Goal: Task Accomplishment & Management: Complete application form

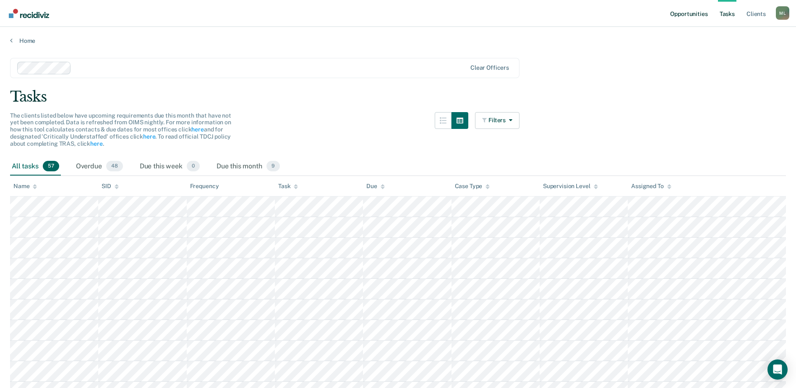
click at [702, 13] on link "Opportunities" at bounding box center [689, 13] width 41 height 27
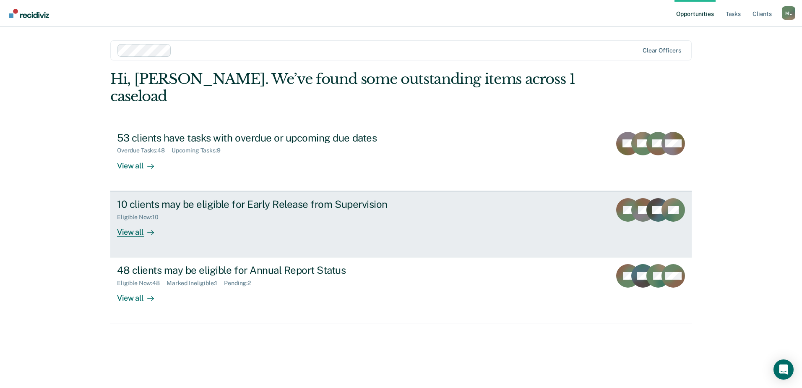
click at [204, 198] on div "10 clients may be eligible for Early Release from Supervision" at bounding box center [264, 204] width 295 height 12
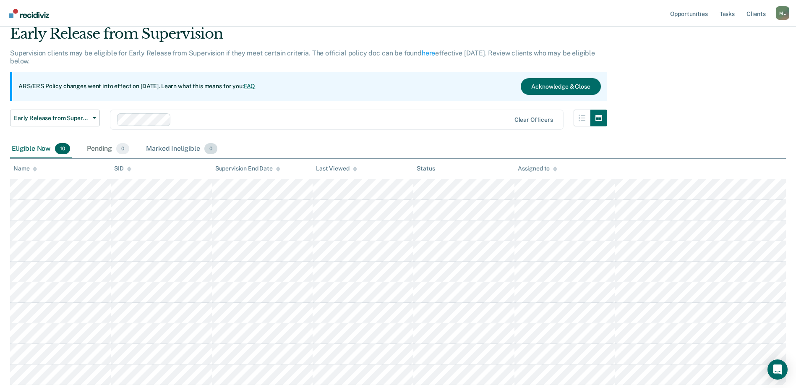
scroll to position [84, 0]
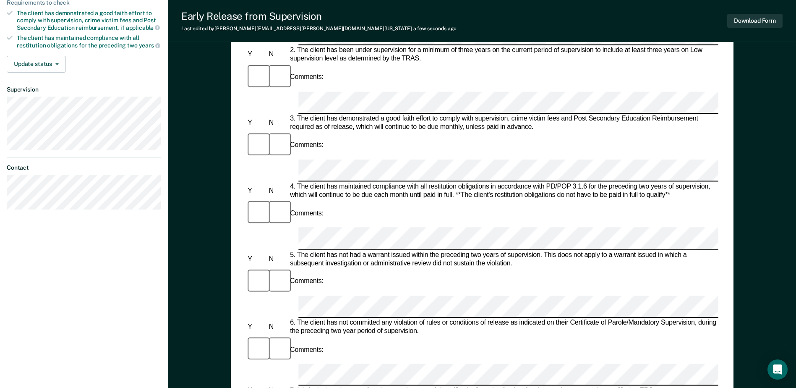
scroll to position [210, 0]
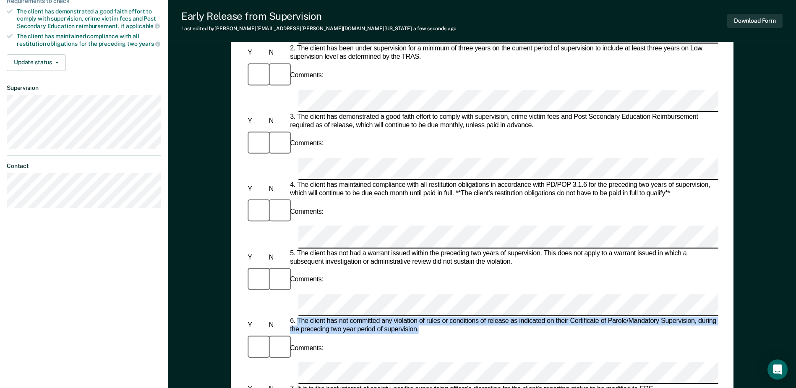
drag, startPoint x: 418, startPoint y: 159, endPoint x: 298, endPoint y: 151, distance: 120.7
click at [298, 317] on div "6. The client has not committed any violation of rules or conditions of release…" at bounding box center [503, 325] width 430 height 17
copy div "The client has not committed any violation of rules or conditions of release as…"
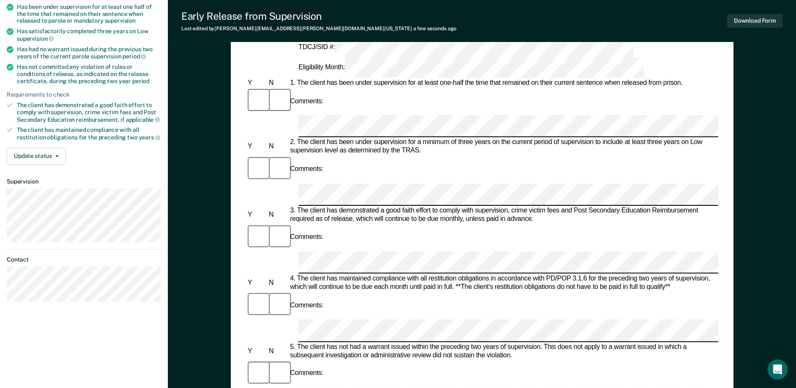
scroll to position [126, 0]
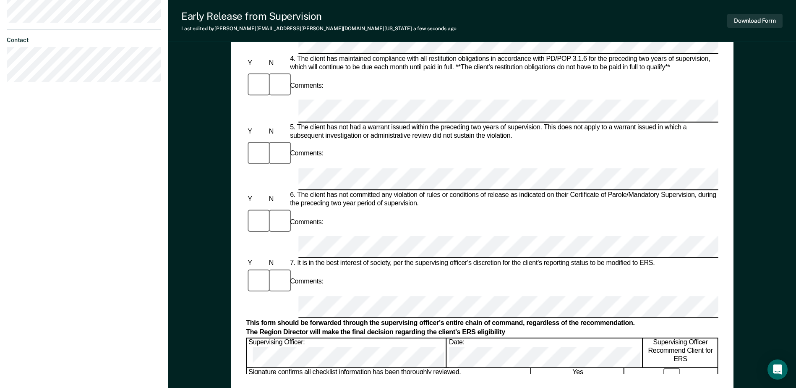
scroll to position [294, 0]
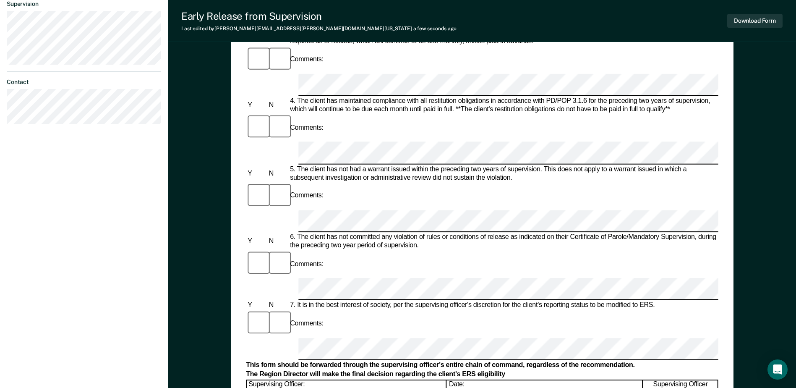
click at [211, 220] on div "Early Release from Supervision (ERS) Checklist, Recommendation, and Determinati…" at bounding box center [482, 127] width 628 height 738
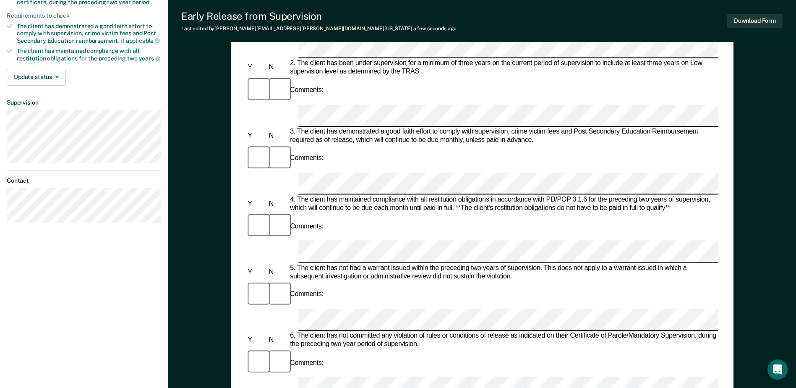
scroll to position [193, 0]
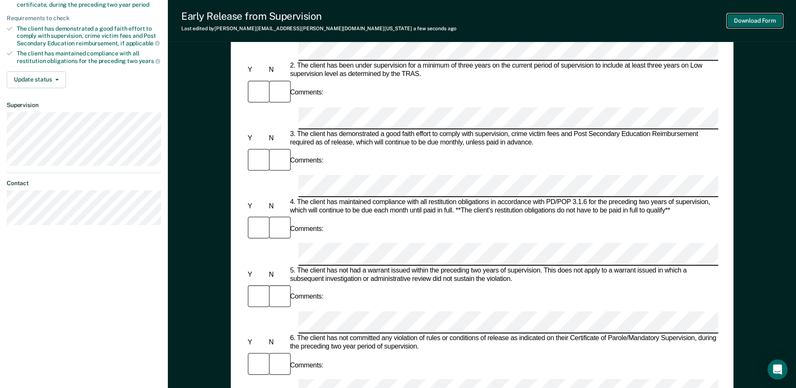
click at [761, 17] on button "Download Form" at bounding box center [754, 21] width 55 height 14
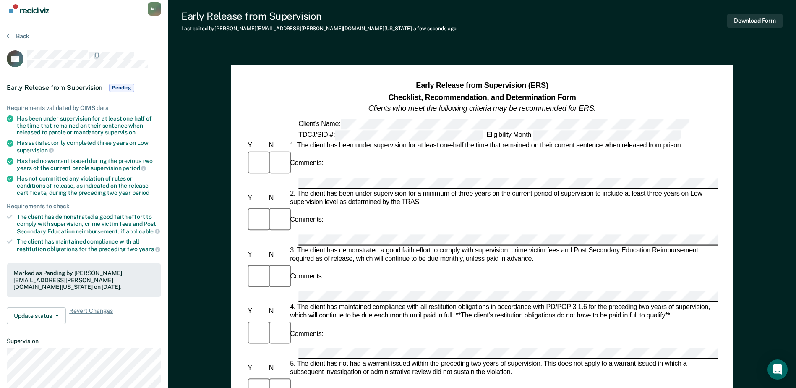
scroll to position [0, 0]
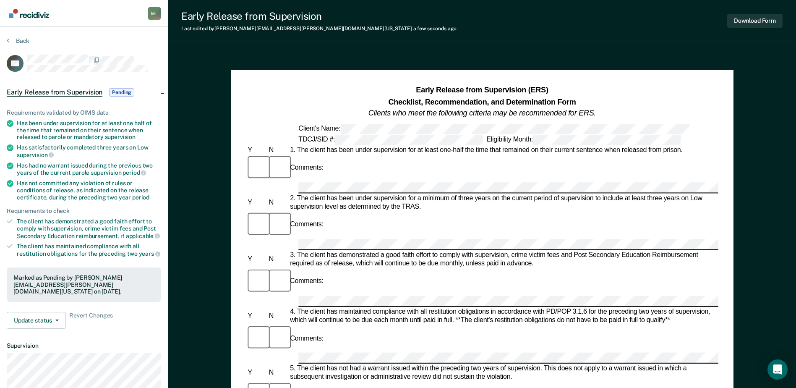
click at [128, 91] on span "Pending" at bounding box center [121, 92] width 25 height 8
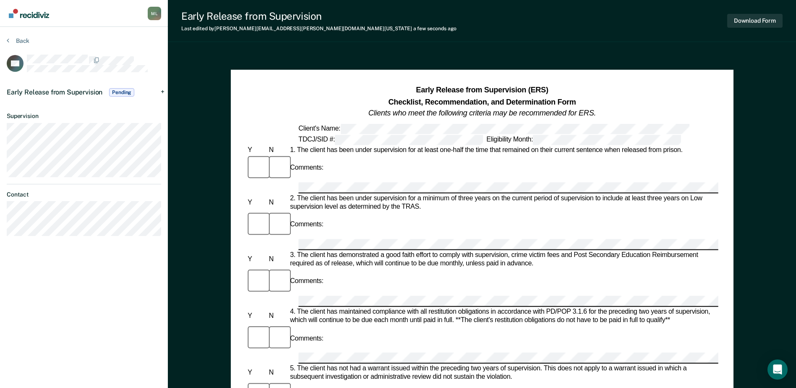
click at [128, 91] on span "Pending" at bounding box center [121, 92] width 25 height 8
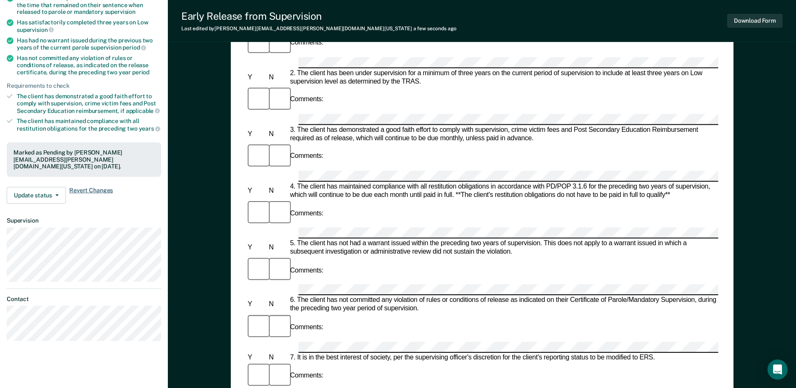
scroll to position [126, 0]
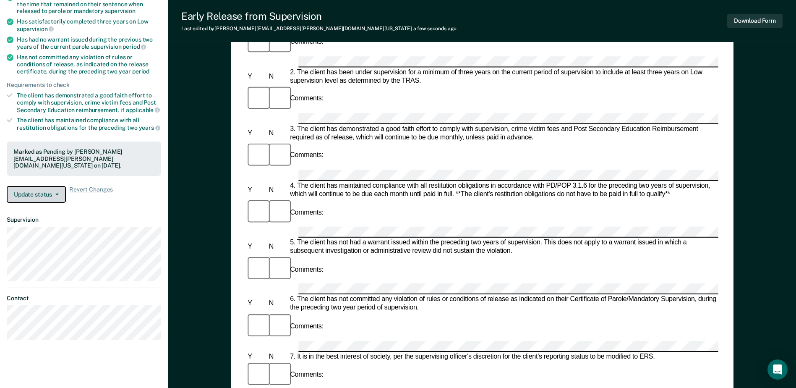
click at [50, 188] on button "Update status" at bounding box center [36, 194] width 59 height 17
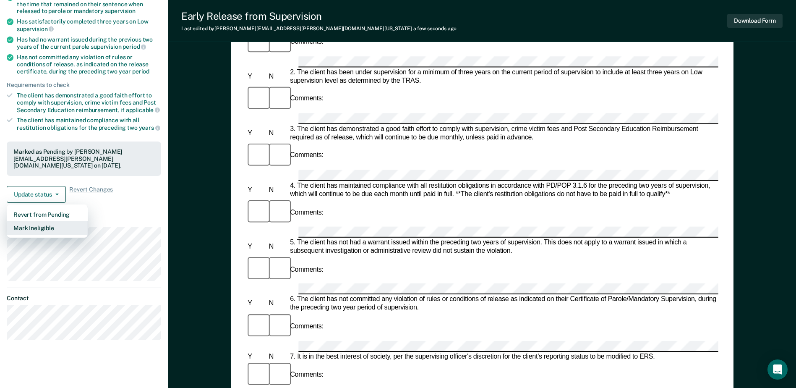
click at [47, 221] on button "Mark Ineligible" at bounding box center [47, 227] width 81 height 13
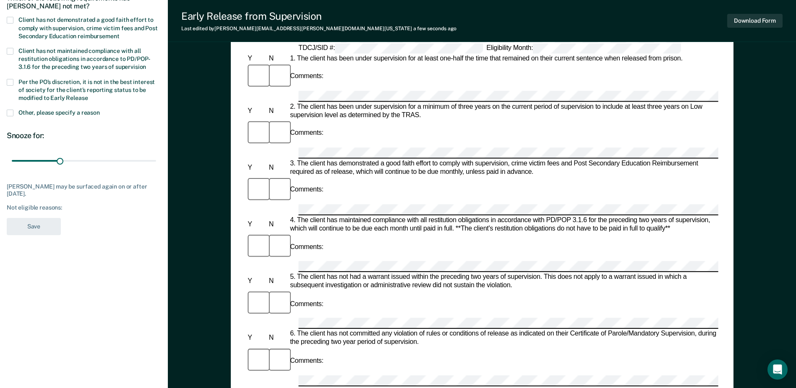
scroll to position [42, 0]
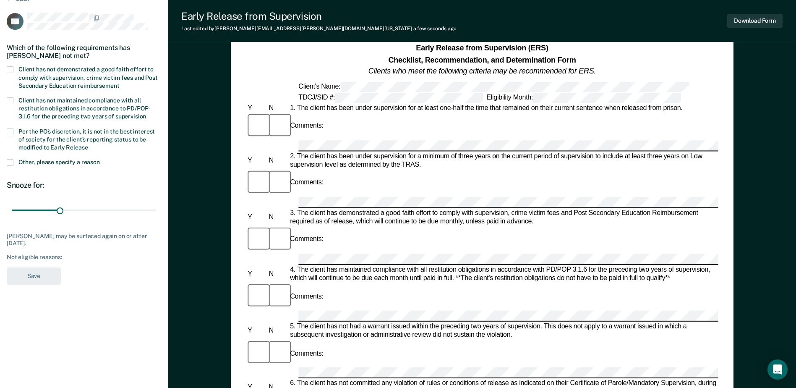
click at [10, 101] on span at bounding box center [10, 100] width 7 height 7
click at [146, 113] on input "Client has not maintained compliance with all restitution obligations in accord…" at bounding box center [146, 113] width 0 height 0
click at [16, 69] on label "Client has not demonstrated a good faith effort to comply with supervision, cri…" at bounding box center [84, 78] width 154 height 24
click at [119, 83] on input "Client has not demonstrated a good faith effort to comply with supervision, cri…" at bounding box center [119, 83] width 0 height 0
click at [14, 97] on label "Client has not maintained compliance with all restitution obligations in accord…" at bounding box center [84, 109] width 154 height 24
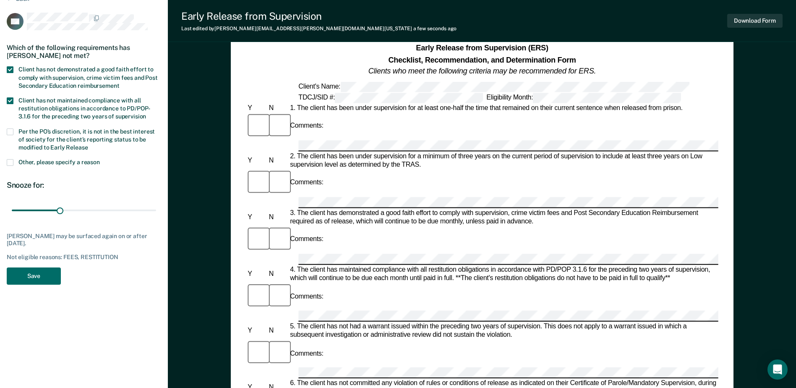
click at [146, 113] on input "Client has not maintained compliance with all restitution obligations in accord…" at bounding box center [146, 113] width 0 height 0
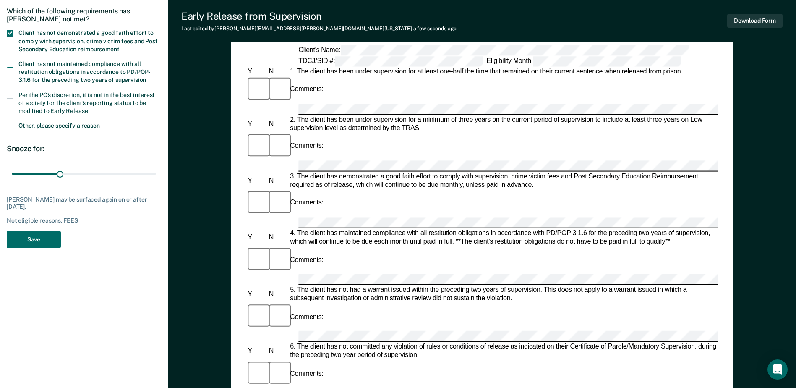
scroll to position [84, 0]
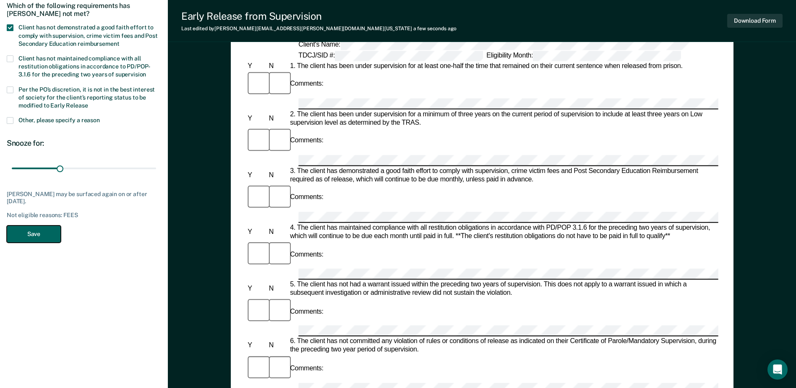
click at [33, 234] on button "Save" at bounding box center [34, 233] width 54 height 17
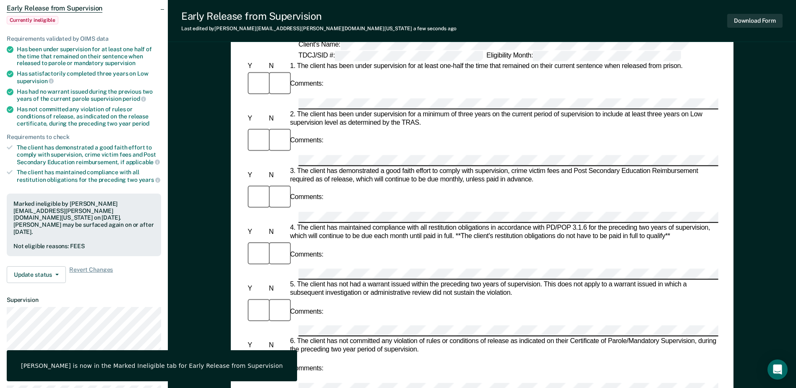
scroll to position [0, 0]
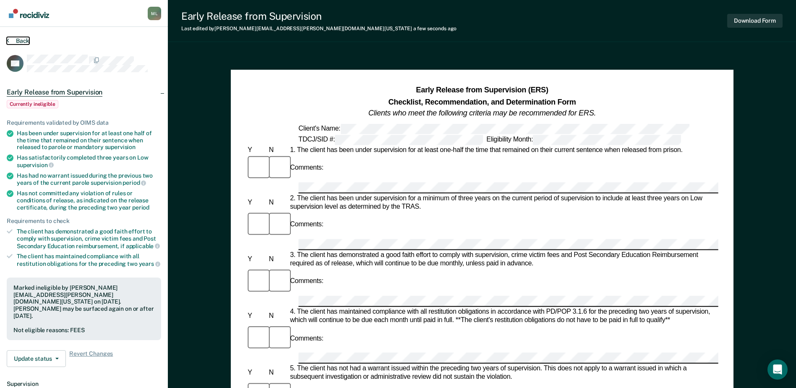
click at [21, 39] on button "Back" at bounding box center [18, 41] width 23 height 8
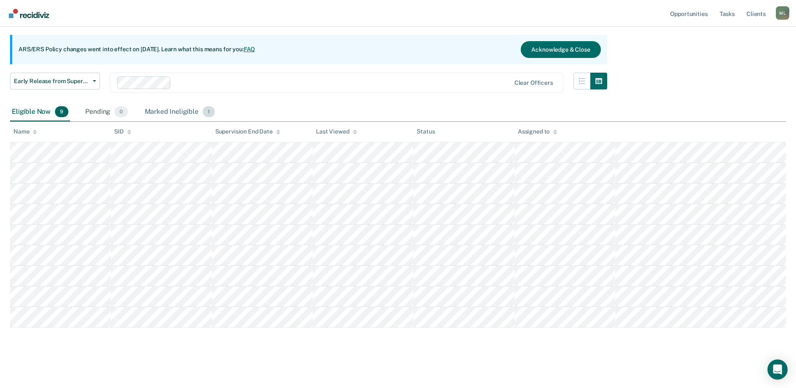
click at [160, 110] on div "Marked Ineligible 1" at bounding box center [180, 112] width 74 height 18
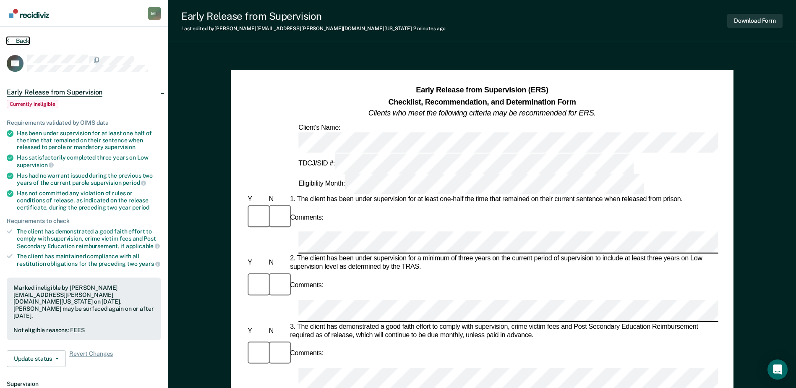
click at [21, 41] on button "Back" at bounding box center [18, 41] width 23 height 8
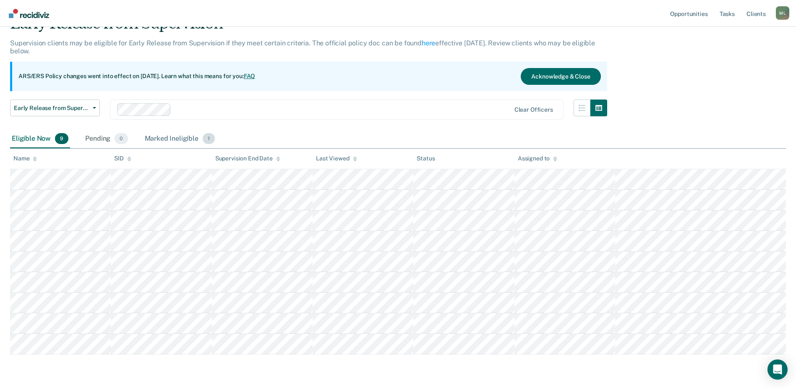
scroll to position [28, 0]
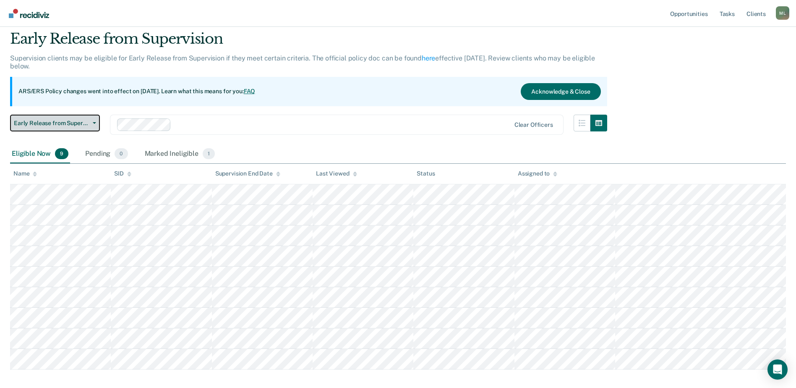
click at [80, 123] on span "Early Release from Supervision" at bounding box center [52, 123] width 76 height 7
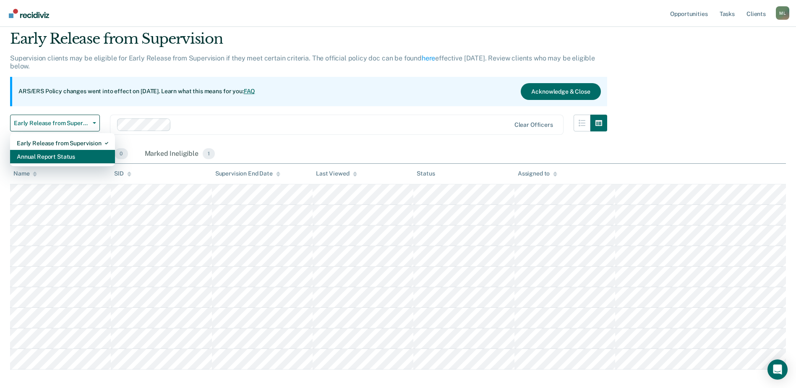
click at [62, 156] on div "Annual Report Status" at bounding box center [62, 156] width 91 height 13
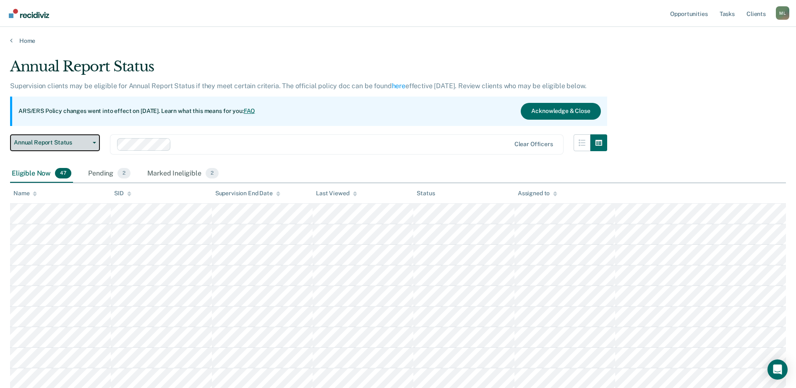
click at [52, 141] on span "Annual Report Status" at bounding box center [52, 142] width 76 height 7
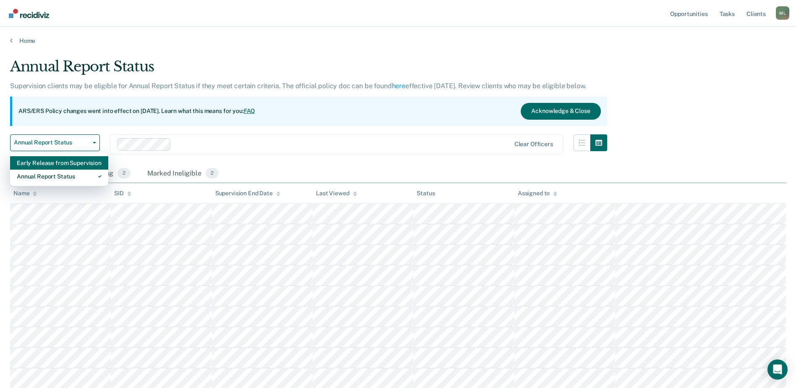
click at [64, 161] on div "Early Release from Supervision" at bounding box center [59, 162] width 85 height 13
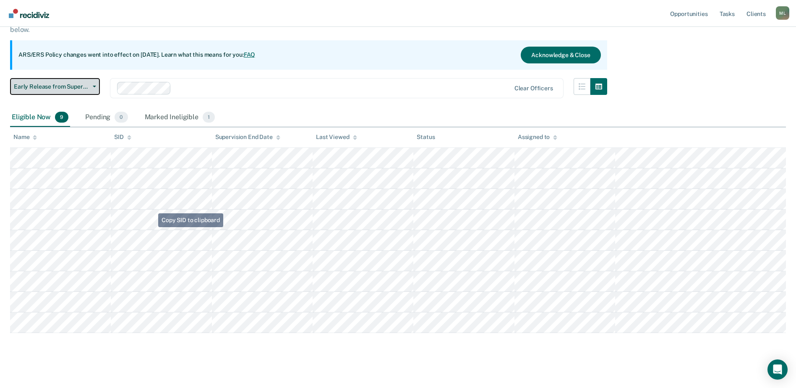
scroll to position [70, 0]
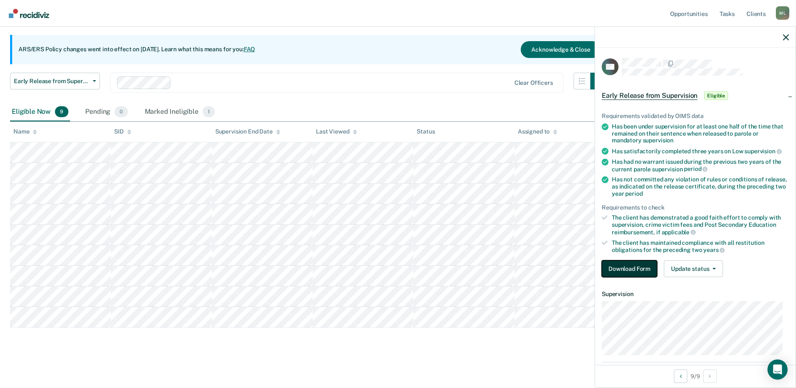
click at [641, 270] on button "Download Form" at bounding box center [629, 268] width 55 height 17
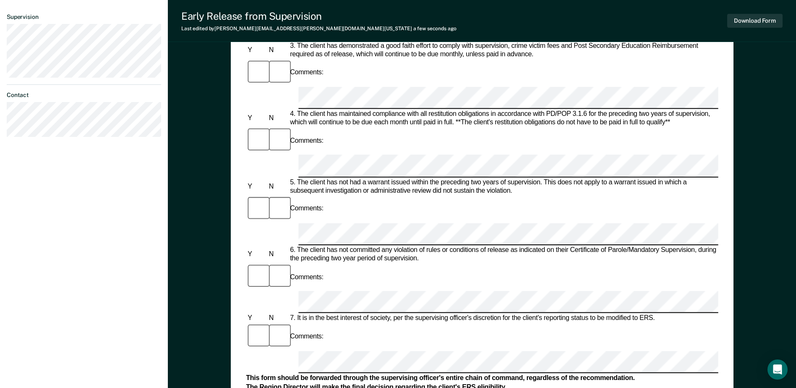
scroll to position [294, 0]
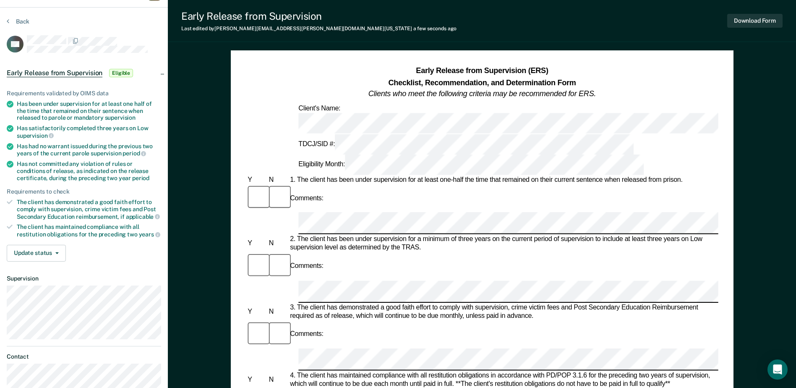
scroll to position [0, 0]
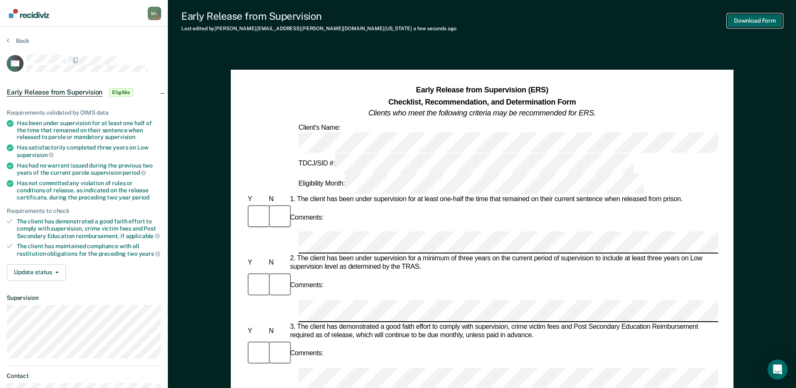
click at [740, 18] on button "Download Form" at bounding box center [754, 21] width 55 height 14
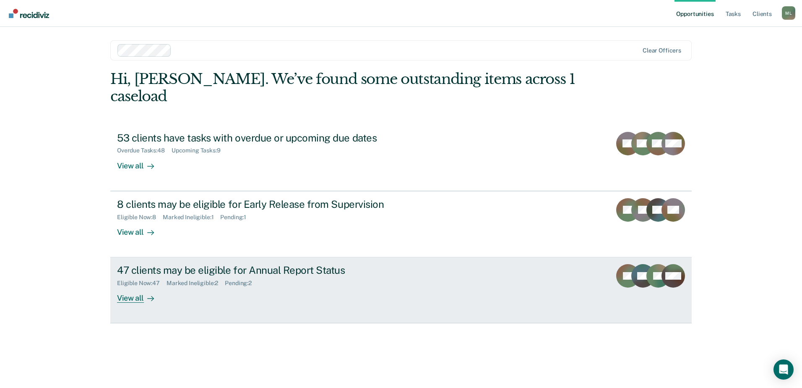
click at [195, 264] on div "47 clients may be eligible for Annual Report Status" at bounding box center [264, 270] width 295 height 12
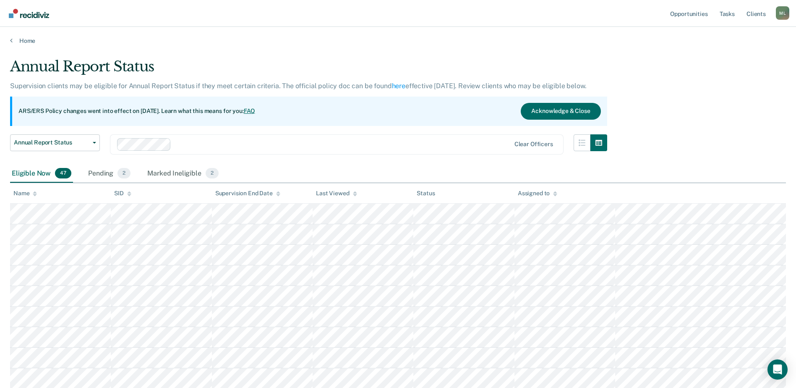
click at [294, 139] on div at bounding box center [314, 144] width 394 height 13
click at [196, 172] on div "Marked Ineligible 2" at bounding box center [183, 174] width 75 height 18
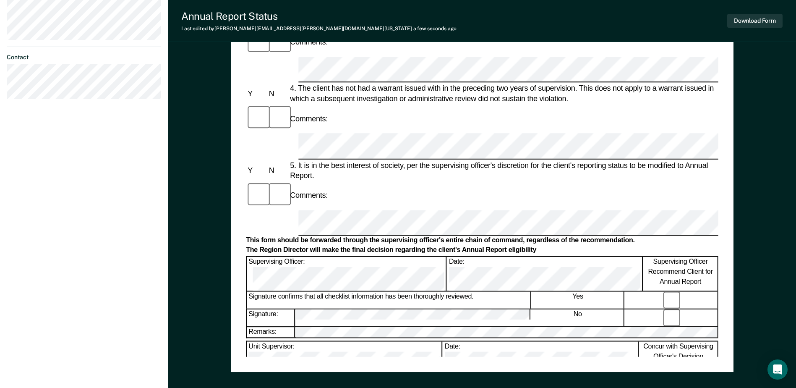
scroll to position [360, 0]
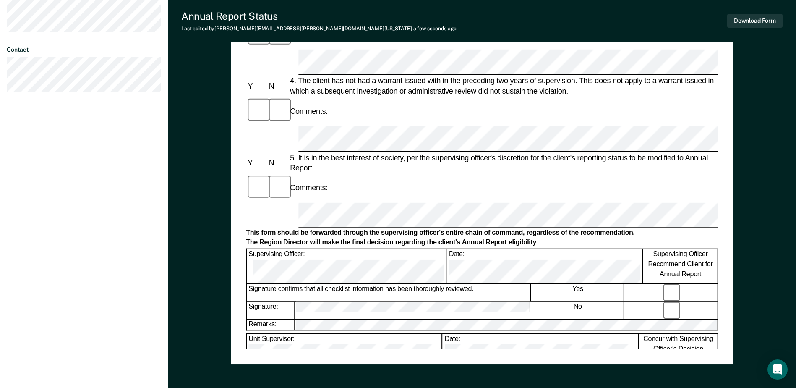
click at [449, 332] on div "Annual Reporting Checklist, Recommendation, and Determination Form Clients who …" at bounding box center [482, 36] width 472 height 624
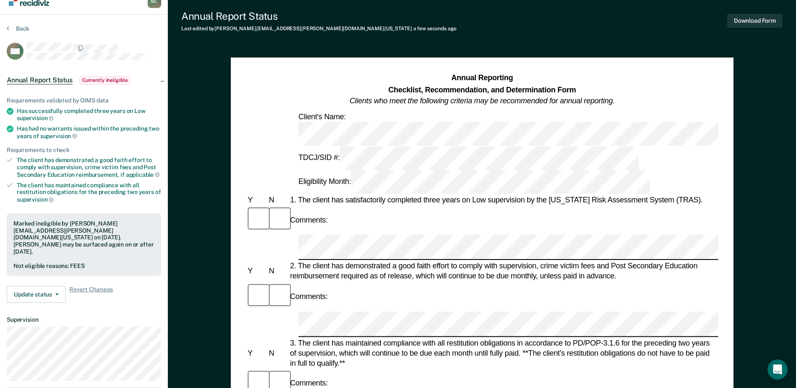
scroll to position [0, 0]
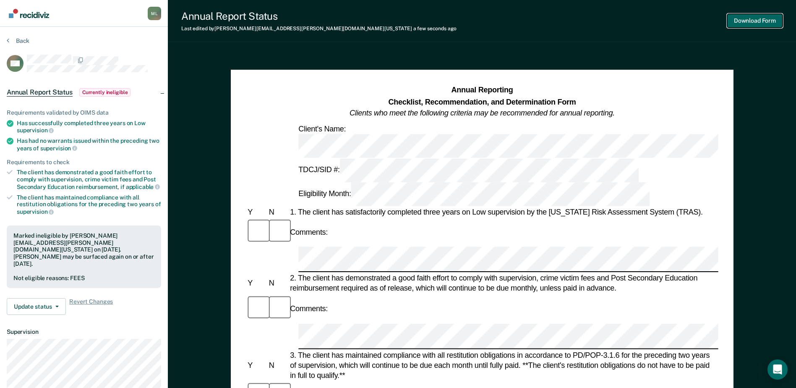
click at [756, 23] on button "Download Form" at bounding box center [754, 21] width 55 height 14
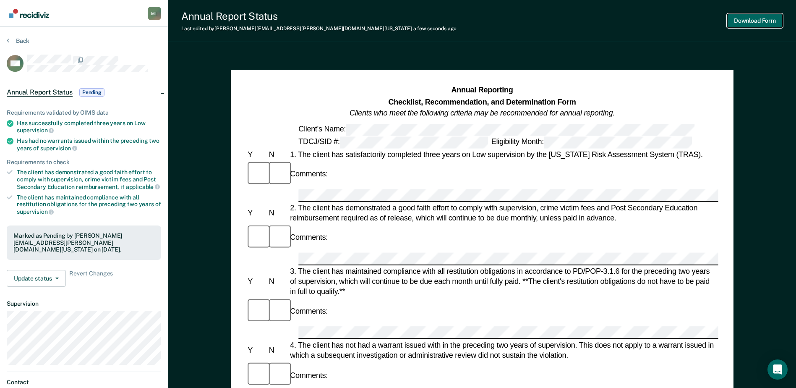
click at [776, 17] on button "Download Form" at bounding box center [754, 21] width 55 height 14
